Goal: Navigation & Orientation: Find specific page/section

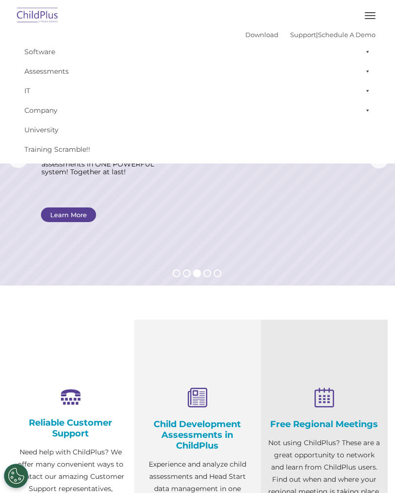
select select "MEDIUM"
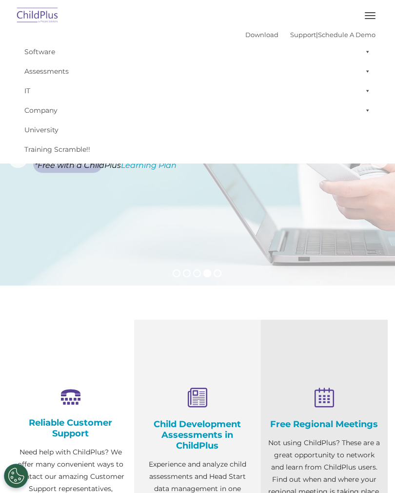
click at [373, 15] on button "button" at bounding box center [370, 16] width 20 height 16
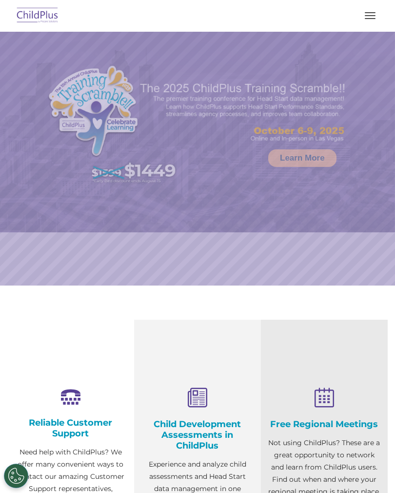
select select "MEDIUM"
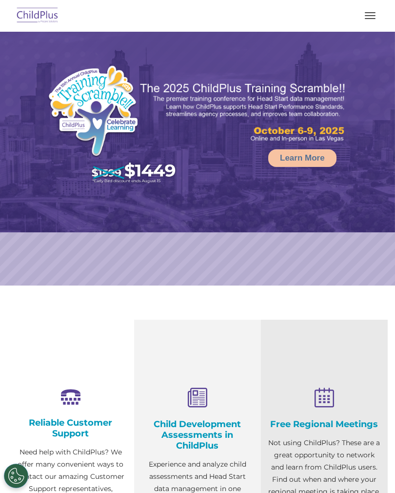
select select "MEDIUM"
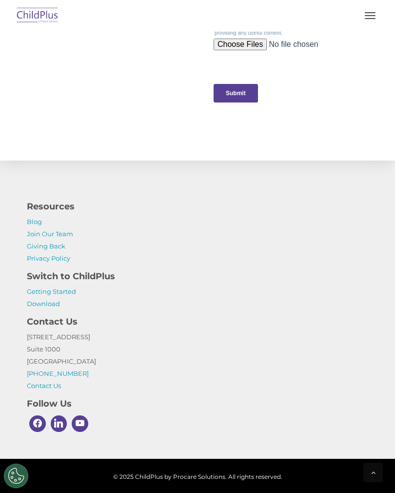
scroll to position [1107, 0]
click at [39, 290] on link "Getting Started" at bounding box center [51, 291] width 49 height 8
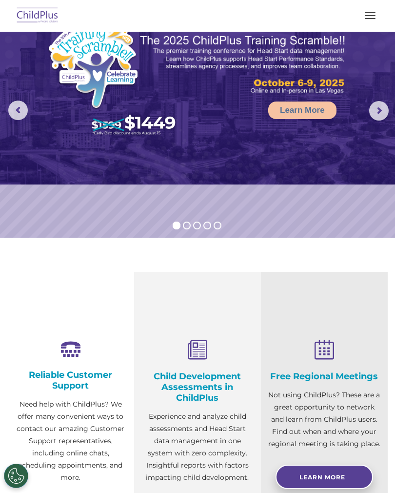
scroll to position [0, 0]
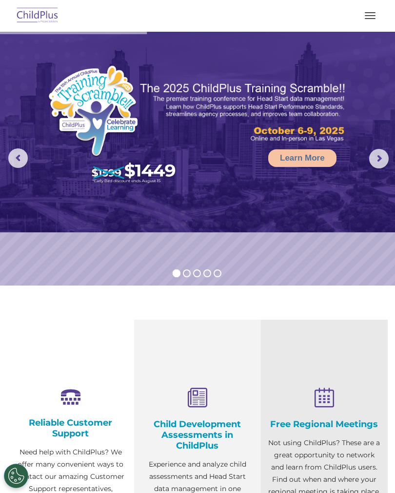
click at [364, 11] on button "button" at bounding box center [370, 16] width 20 height 16
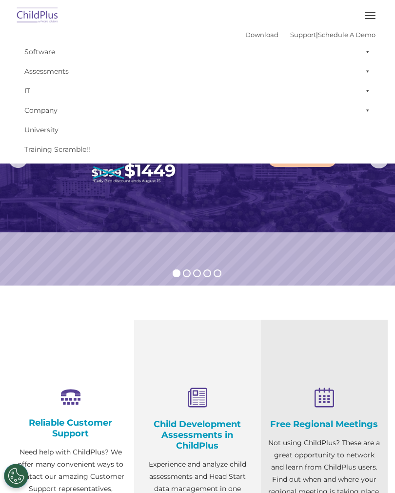
click at [368, 20] on button "button" at bounding box center [370, 16] width 20 height 16
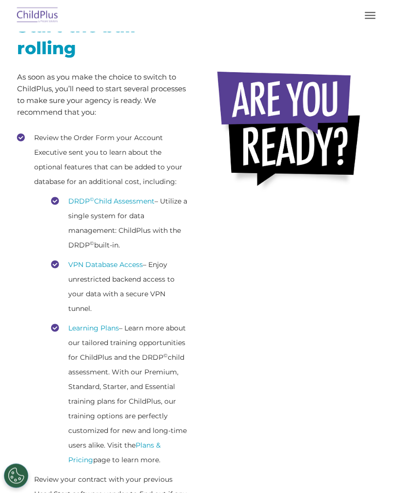
scroll to position [211, 0]
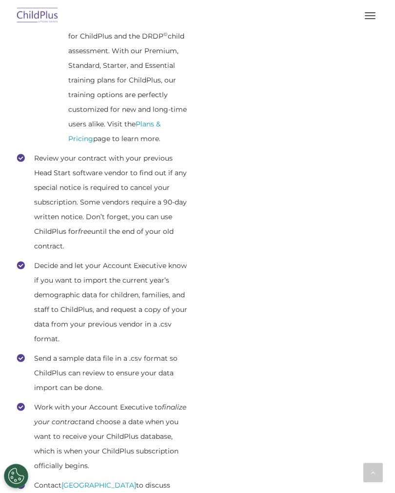
click at [378, 15] on button "button" at bounding box center [370, 16] width 20 height 16
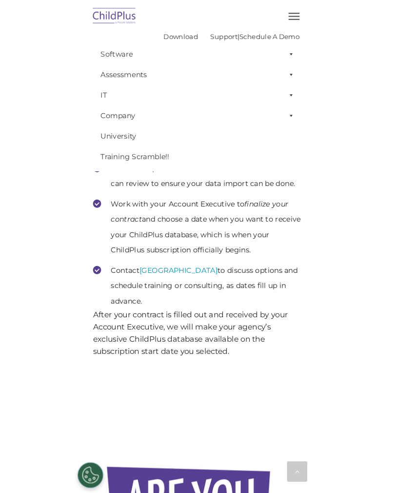
scroll to position [732, 0]
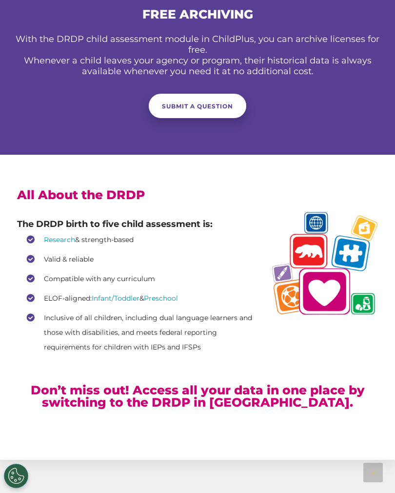
scroll to position [2499, 0]
